Goal: Find specific page/section: Find specific page/section

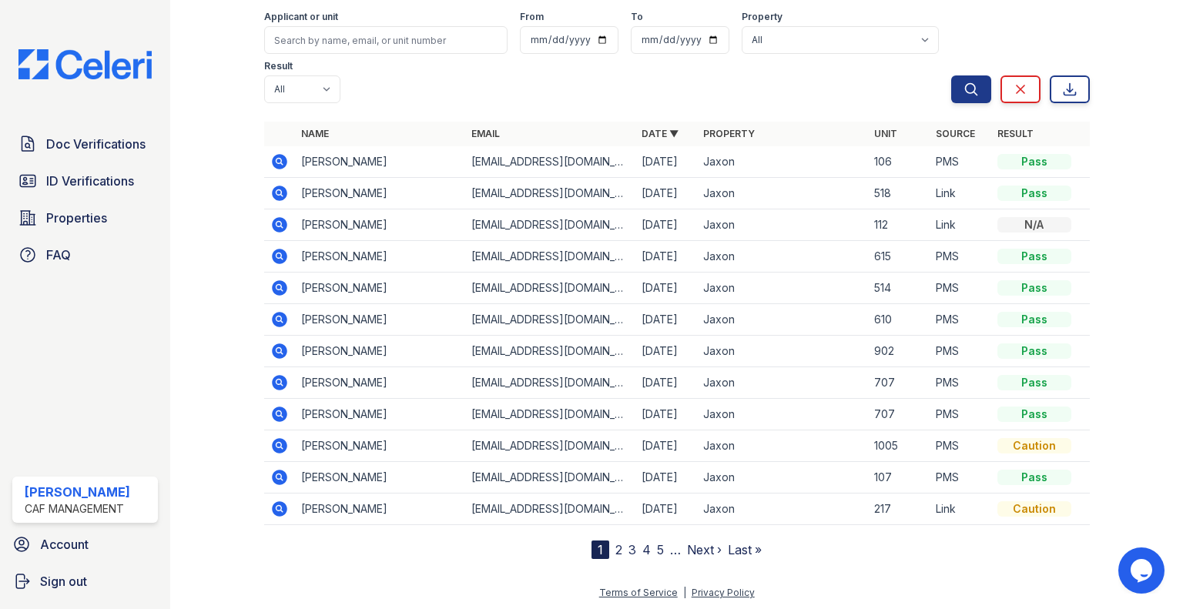
drag, startPoint x: 280, startPoint y: 193, endPoint x: 318, endPoint y: 98, distance: 102.3
click at [280, 193] on icon at bounding box center [279, 193] width 18 height 18
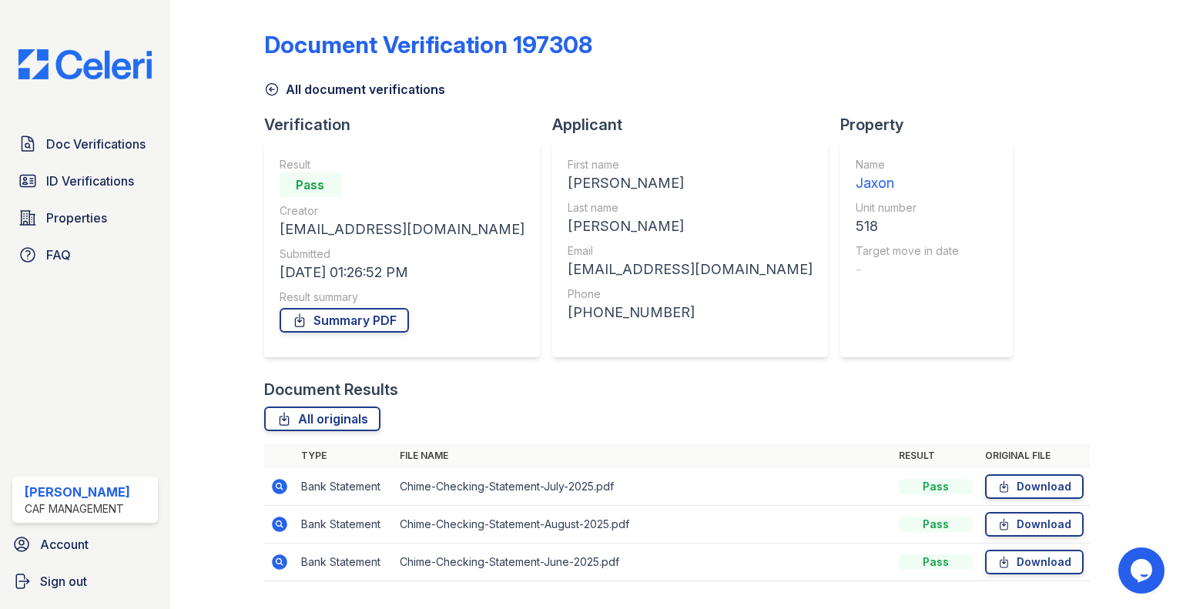
scroll to position [39, 0]
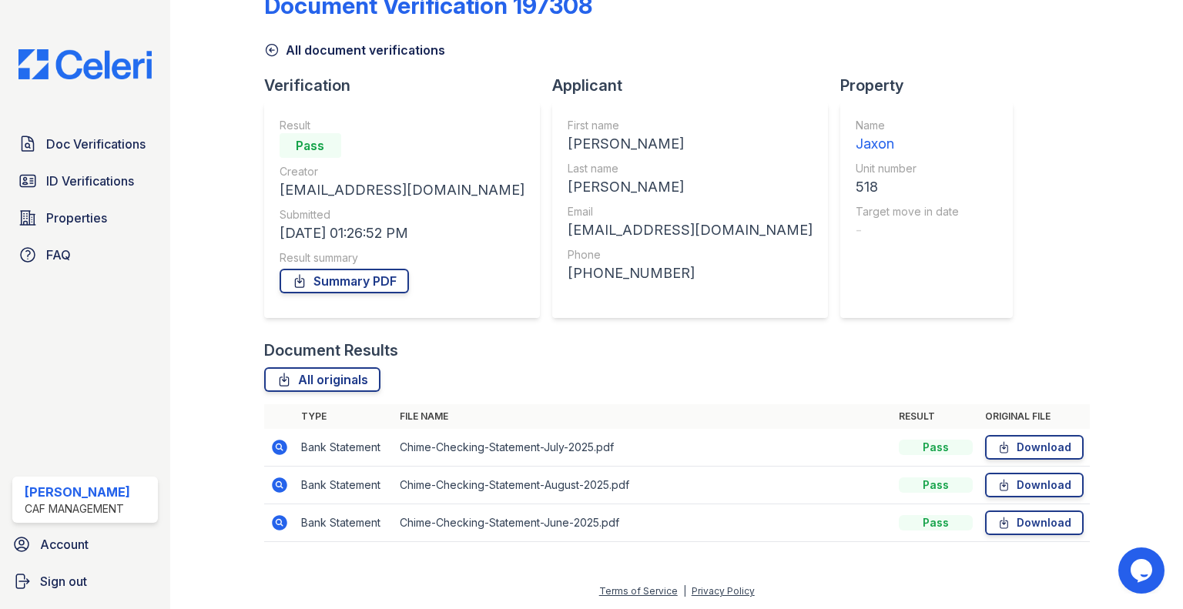
click at [275, 449] on icon at bounding box center [279, 447] width 15 height 15
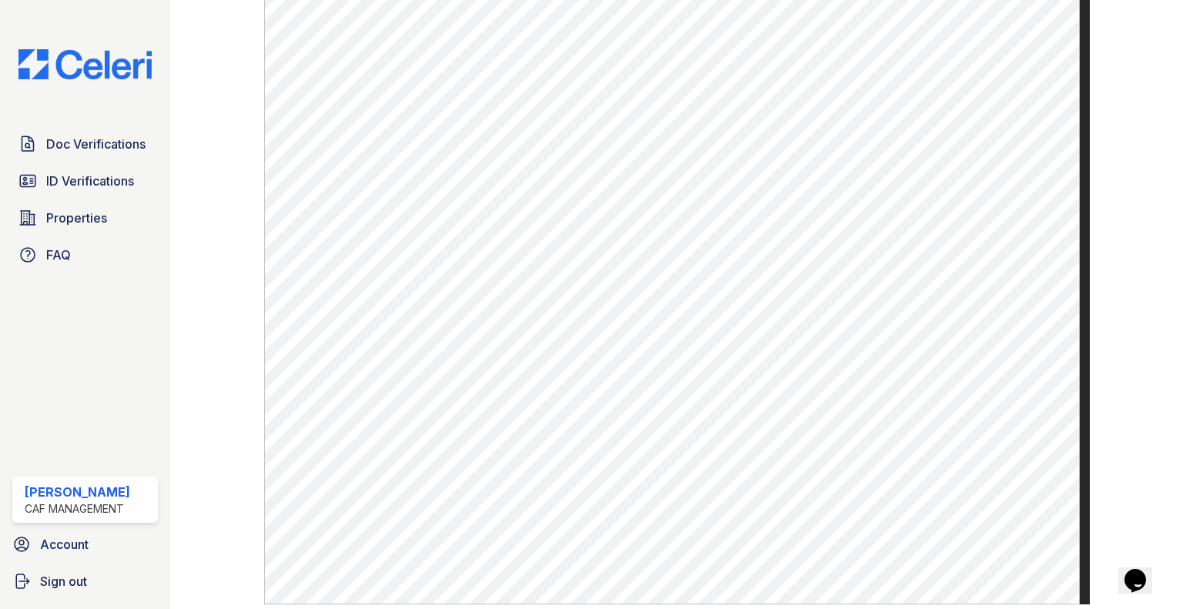
scroll to position [847, 0]
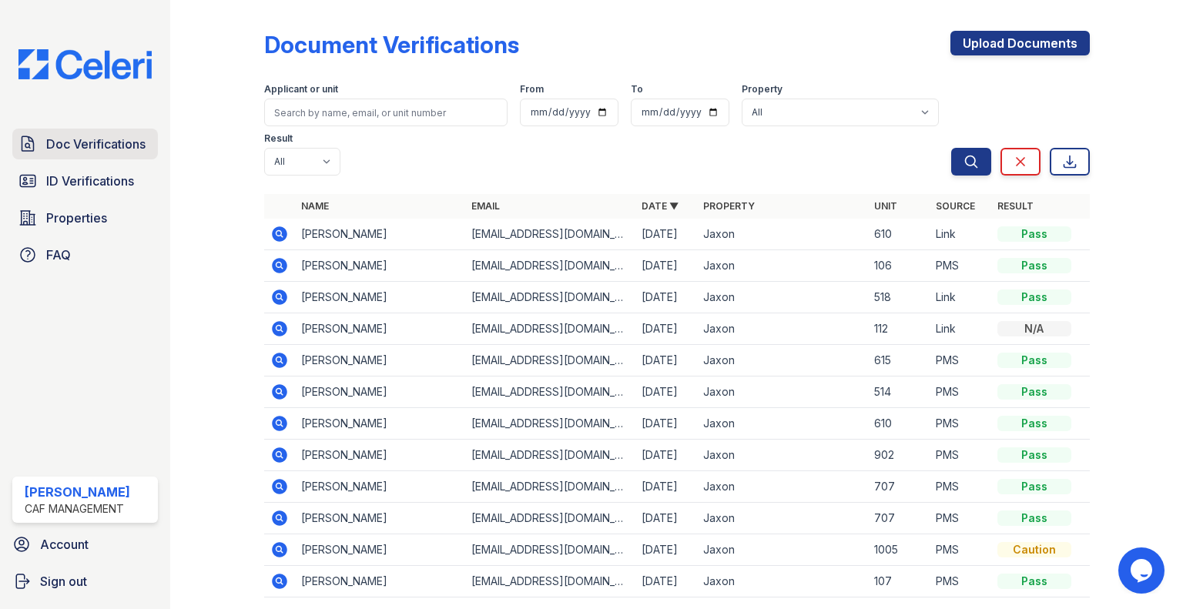
click at [108, 149] on span "Doc Verifications" at bounding box center [95, 144] width 99 height 18
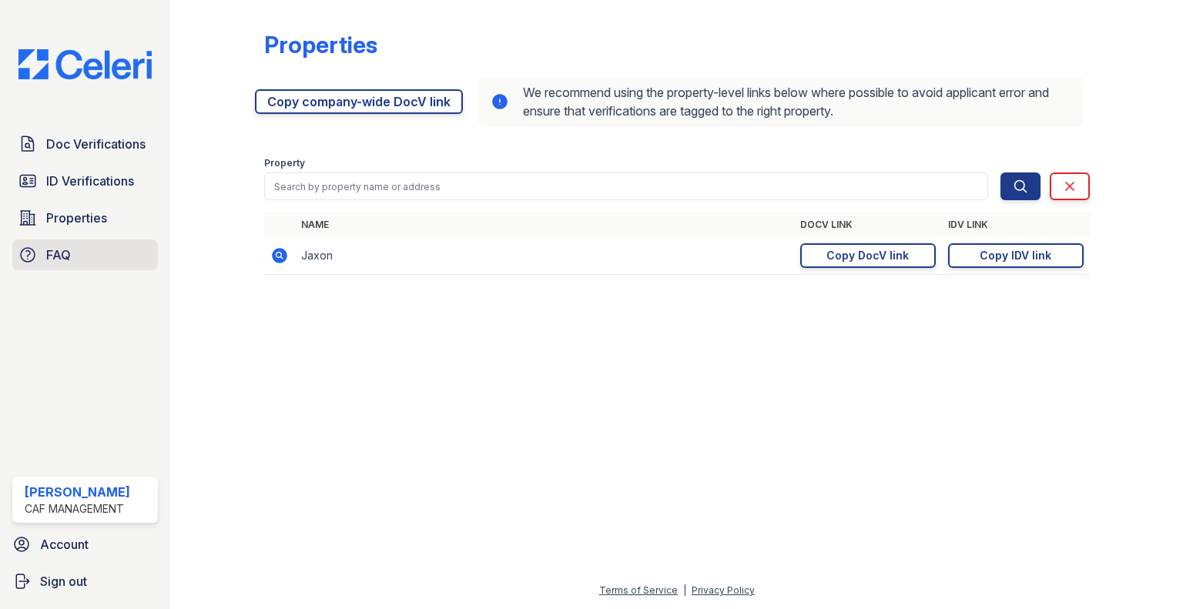
click at [86, 254] on link "FAQ" at bounding box center [85, 255] width 146 height 31
click at [887, 248] on div "Copy DocV link" at bounding box center [868, 255] width 82 height 15
